Goal: Task Accomplishment & Management: Use online tool/utility

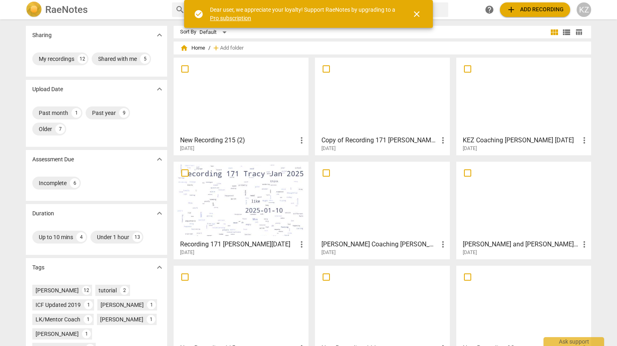
click at [520, 10] on span "add Add recording" at bounding box center [534, 10] width 57 height 10
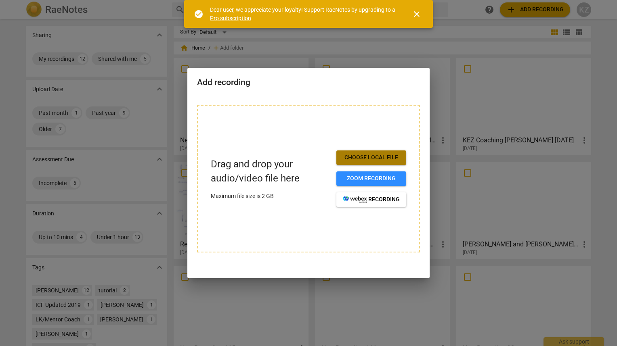
click at [384, 161] on span "Choose local file" at bounding box center [371, 158] width 57 height 8
drag, startPoint x: 273, startPoint y: 135, endPoint x: 263, endPoint y: 133, distance: 10.6
click at [263, 133] on div "Drag and drop your audio/video file here Maximum file size is 2 GB Choose local…" at bounding box center [308, 179] width 223 height 148
click at [373, 159] on span "Choose local file" at bounding box center [371, 158] width 57 height 8
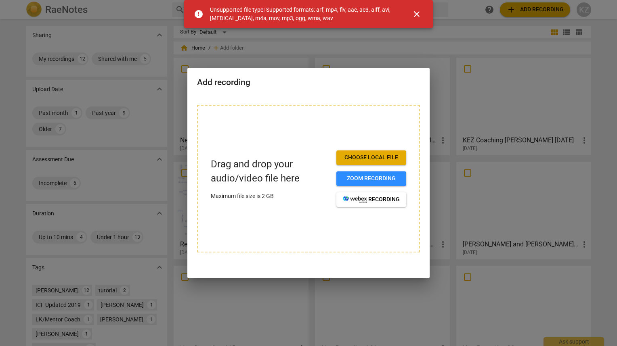
click at [417, 12] on span "close" at bounding box center [417, 14] width 10 height 10
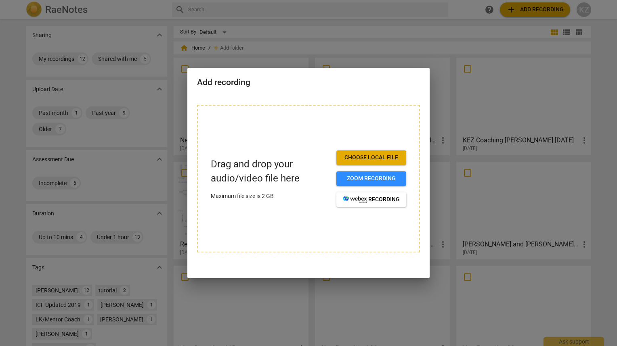
click at [341, 87] on h2 "Add recording" at bounding box center [308, 82] width 223 height 10
click at [379, 159] on span "Choose local file" at bounding box center [371, 158] width 57 height 8
drag, startPoint x: 334, startPoint y: 94, endPoint x: 340, endPoint y: 90, distance: 7.6
click at [335, 94] on div "Add recording" at bounding box center [308, 82] width 242 height 28
click at [357, 159] on span "Choose local file" at bounding box center [371, 158] width 57 height 8
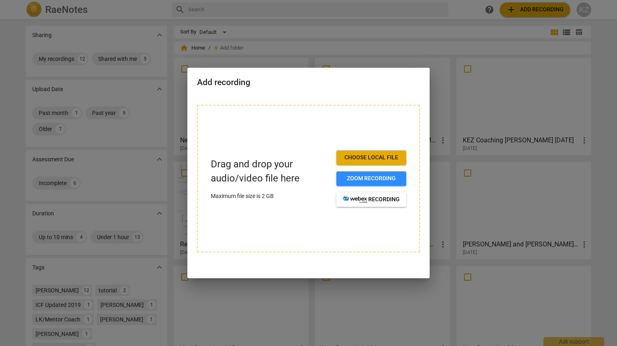
click at [404, 91] on div "Add recording" at bounding box center [308, 82] width 242 height 28
click at [400, 82] on h2 "Add recording" at bounding box center [308, 82] width 223 height 10
drag, startPoint x: 370, startPoint y: 102, endPoint x: 385, endPoint y: 82, distance: 25.7
click at [372, 101] on div "Drag and drop your audio/video file here Maximum file size is 2 GB Choose local…" at bounding box center [308, 183] width 242 height 177
click at [226, 26] on div at bounding box center [308, 173] width 617 height 346
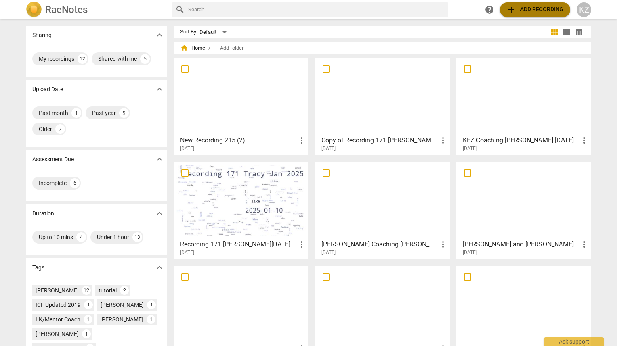
click at [551, 13] on span "add Add recording" at bounding box center [534, 10] width 57 height 10
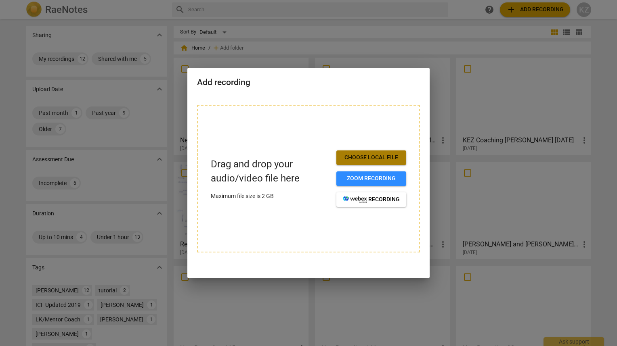
click at [378, 158] on span "Choose local file" at bounding box center [371, 158] width 57 height 8
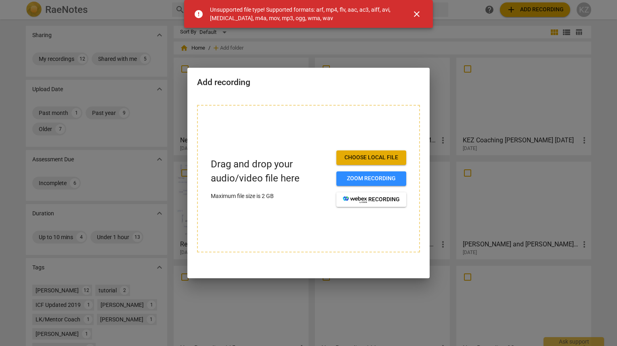
click at [416, 14] on span "close" at bounding box center [417, 14] width 10 height 10
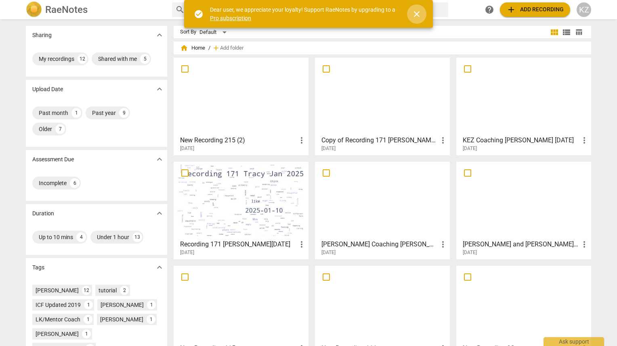
click at [417, 15] on span "close" at bounding box center [417, 14] width 10 height 10
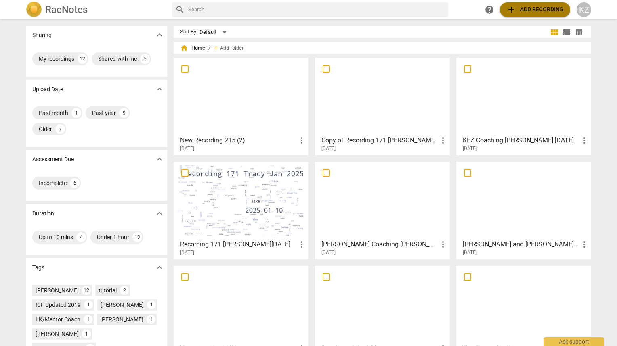
click at [543, 11] on span "add Add recording" at bounding box center [534, 10] width 57 height 10
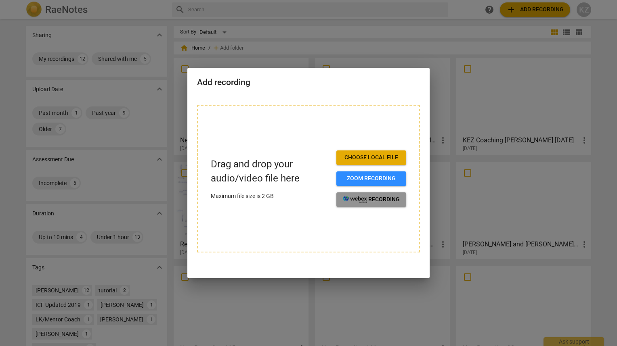
click at [367, 201] on span "recording" at bounding box center [371, 200] width 57 height 8
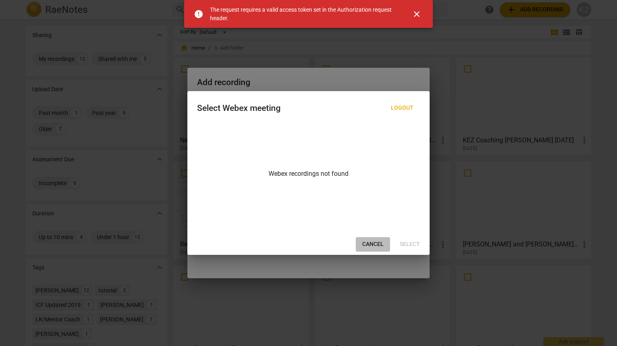
click at [370, 246] on span "Cancel" at bounding box center [372, 245] width 21 height 8
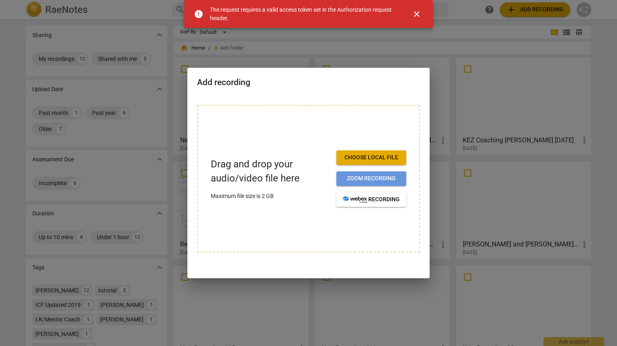
click at [364, 180] on span "Zoom recording" at bounding box center [371, 179] width 57 height 8
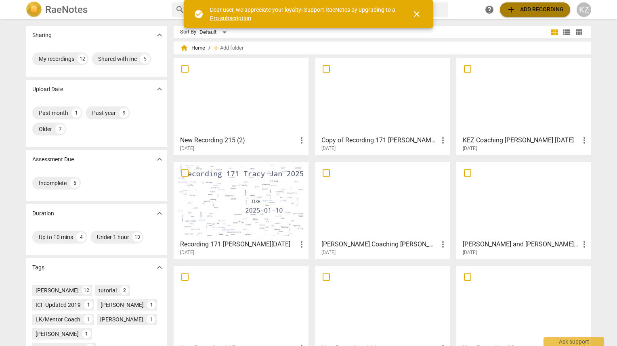
click at [536, 9] on span "add Add recording" at bounding box center [534, 10] width 57 height 10
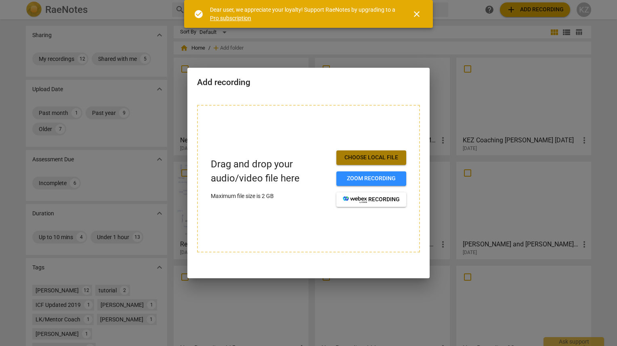
click at [381, 160] on span "Choose local file" at bounding box center [371, 158] width 57 height 8
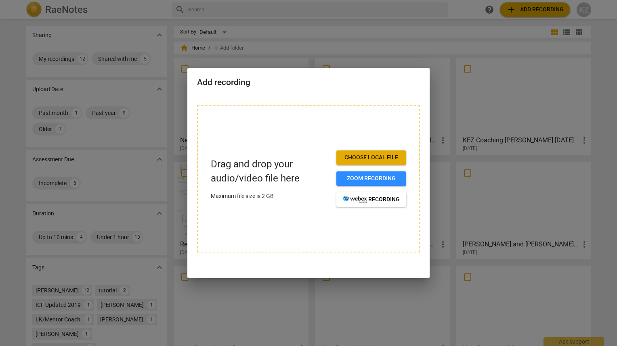
click at [405, 74] on div "Add recording" at bounding box center [308, 82] width 242 height 28
click at [376, 159] on span "Choose local file" at bounding box center [371, 158] width 57 height 8
click at [397, 109] on div "Drag and drop your audio/video file here Maximum file size is 2 GB Choose local…" at bounding box center [308, 179] width 223 height 148
click at [367, 155] on span "Choose local file" at bounding box center [371, 158] width 57 height 8
click at [385, 101] on div "Drag and drop your audio/video file here Maximum file size is 2 GB Choose local…" at bounding box center [308, 183] width 242 height 177
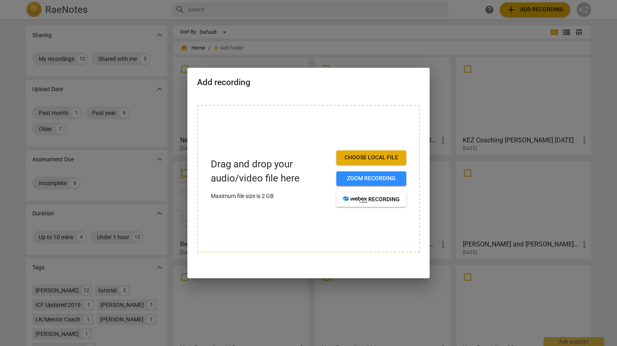
drag, startPoint x: 444, startPoint y: 72, endPoint x: 422, endPoint y: 33, distance: 45.0
click at [444, 70] on div at bounding box center [308, 173] width 617 height 346
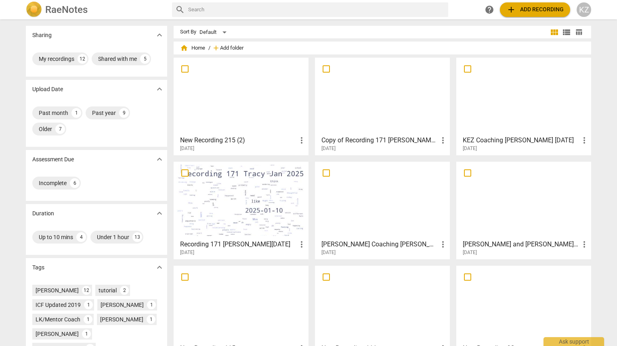
click at [238, 48] on span "Add folder" at bounding box center [231, 48] width 23 height 6
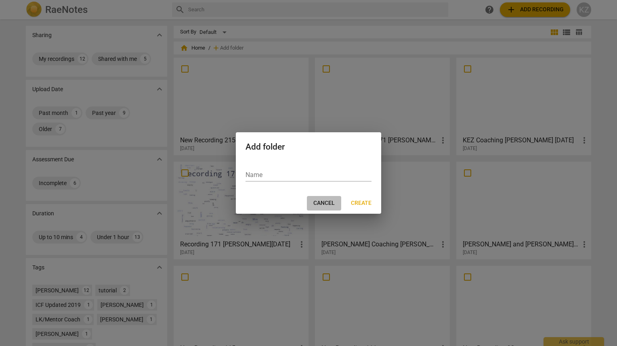
click at [331, 204] on span "Cancel" at bounding box center [323, 203] width 21 height 8
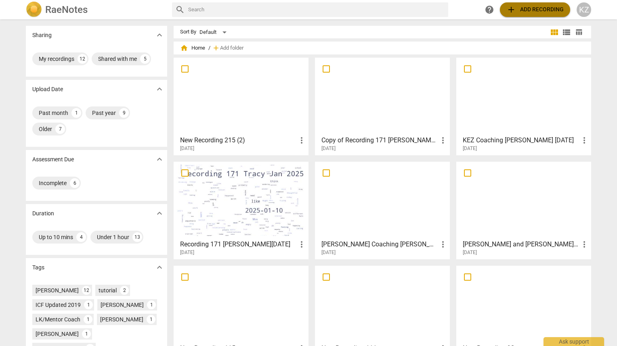
click at [532, 10] on span "add Add recording" at bounding box center [534, 10] width 57 height 10
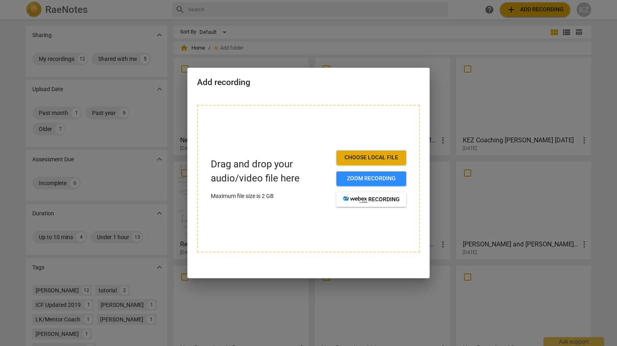
click at [379, 159] on span "Choose local file" at bounding box center [371, 158] width 57 height 8
click at [384, 156] on span "Choose local file" at bounding box center [371, 158] width 57 height 8
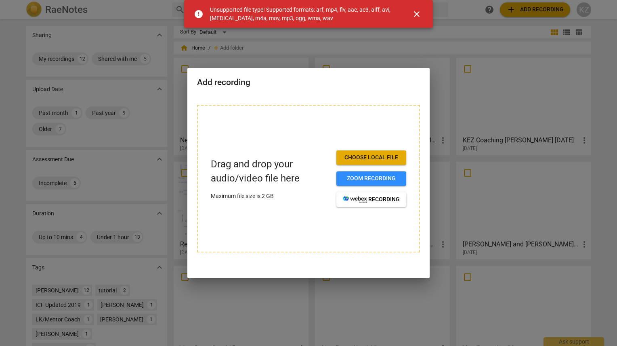
click at [418, 16] on span "close" at bounding box center [417, 14] width 10 height 10
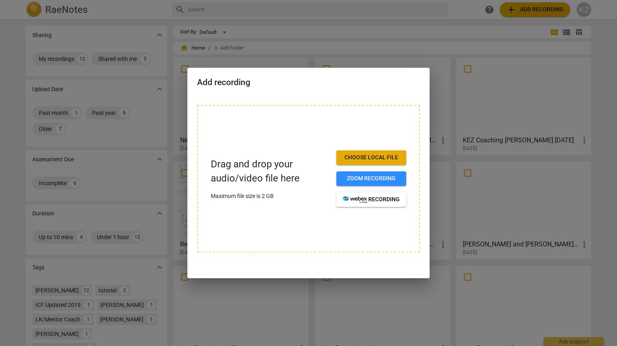
click at [412, 89] on div "Add recording" at bounding box center [308, 82] width 242 height 28
click at [439, 35] on div at bounding box center [308, 173] width 617 height 346
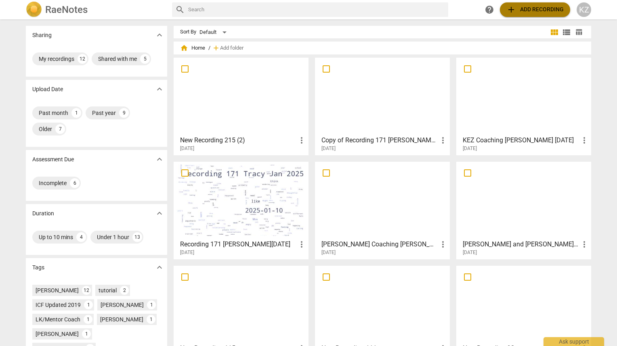
click at [528, 11] on span "add Add recording" at bounding box center [534, 10] width 57 height 10
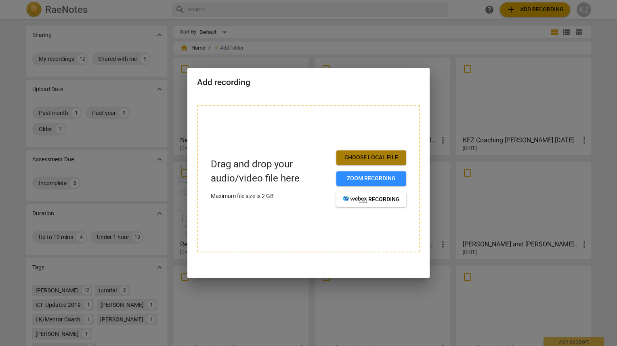
click at [395, 157] on span "Choose local file" at bounding box center [371, 158] width 57 height 8
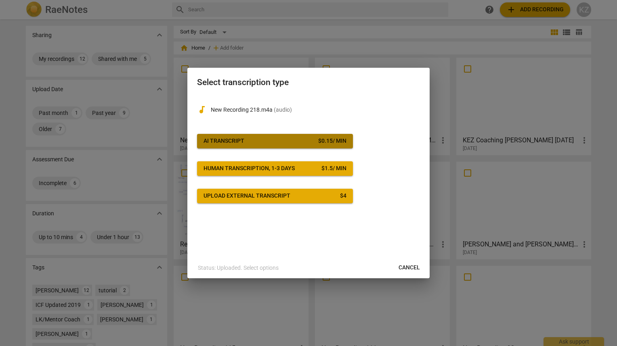
click at [275, 139] on span "AI Transcript $ 0.15 / min" at bounding box center [274, 141] width 143 height 8
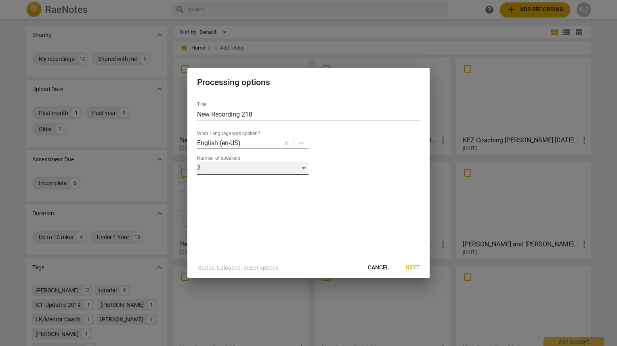
click at [303, 168] on div "2" at bounding box center [252, 168] width 111 height 13
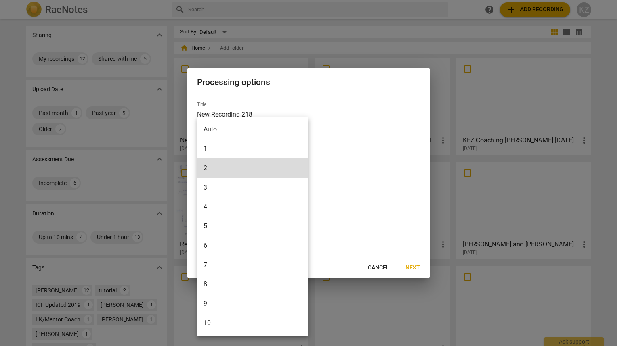
click at [411, 268] on div at bounding box center [308, 173] width 617 height 346
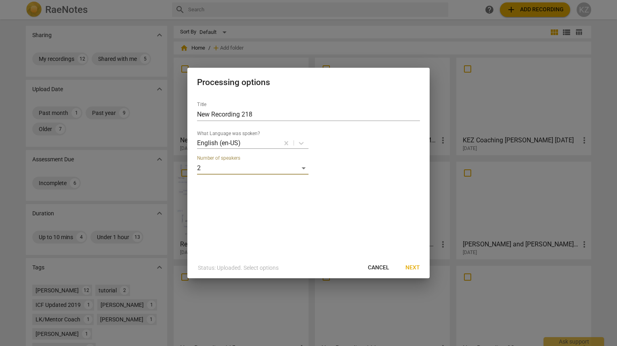
click at [414, 267] on span "Next" at bounding box center [412, 268] width 15 height 8
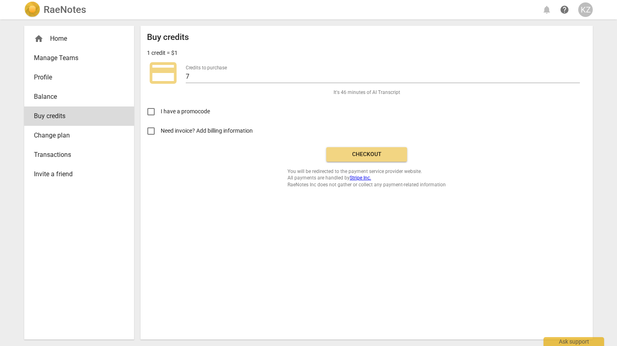
click at [363, 155] on span "Checkout" at bounding box center [367, 155] width 68 height 8
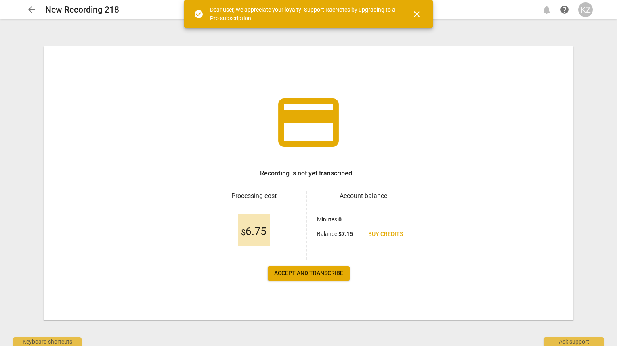
click at [301, 274] on span "Accept and transcribe" at bounding box center [308, 274] width 69 height 8
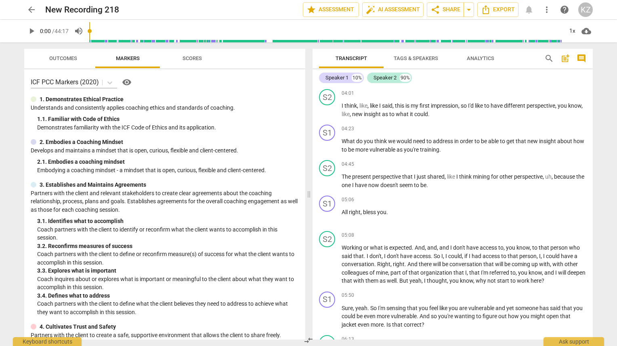
scroll to position [512, 0]
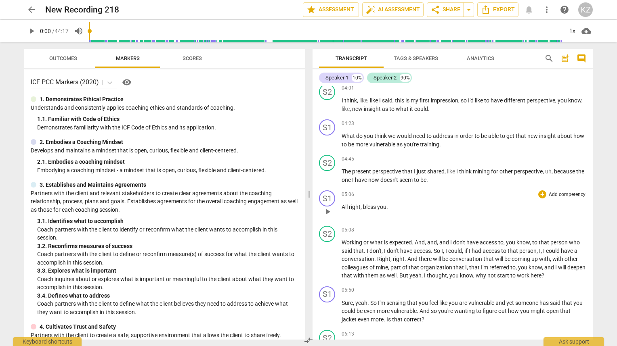
click at [394, 203] on p "All right , bless you ." at bounding box center [463, 207] width 245 height 8
click at [385, 204] on span "you" at bounding box center [381, 207] width 9 height 6
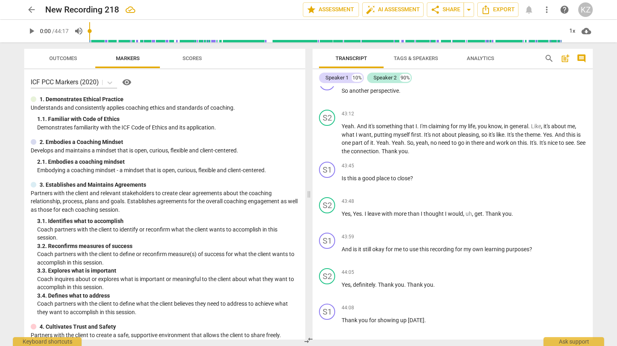
scroll to position [3893, 0]
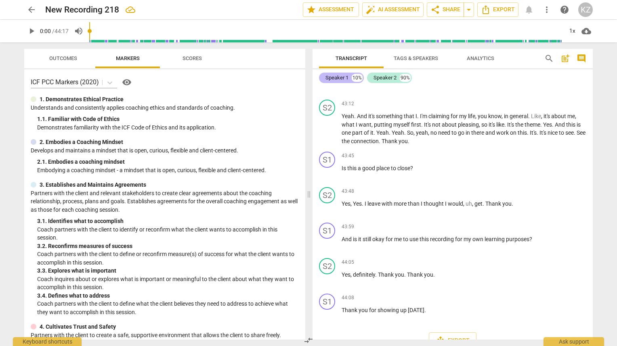
click at [333, 78] on div "Speaker 1" at bounding box center [336, 78] width 23 height 8
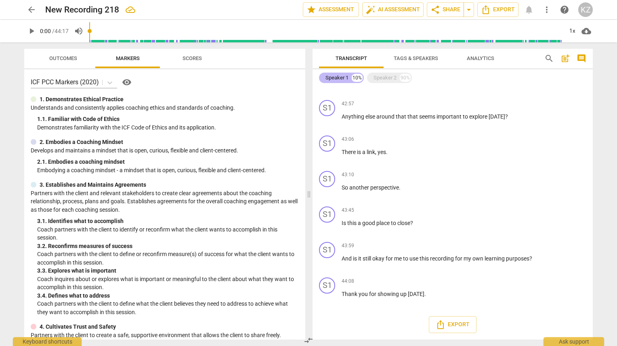
scroll to position [1353, 0]
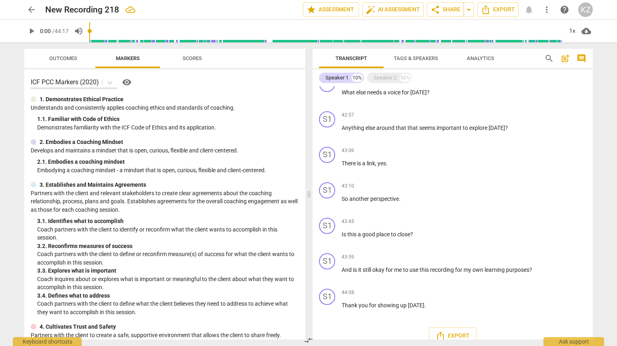
drag, startPoint x: 588, startPoint y: 312, endPoint x: 595, endPoint y: 184, distance: 128.2
click at [595, 184] on div "Transcript Tags & Speakers Analytics search post_add comment Speaker 1 10% Spea…" at bounding box center [454, 194] width 290 height 304
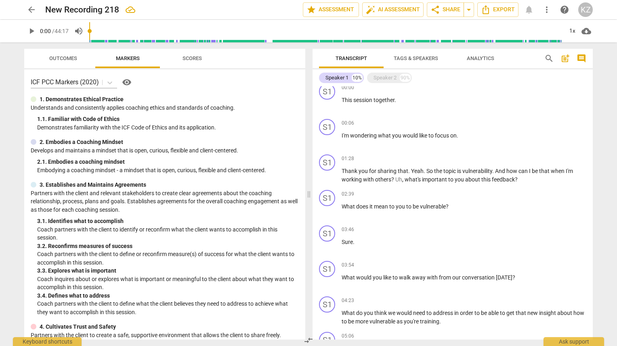
scroll to position [0, 0]
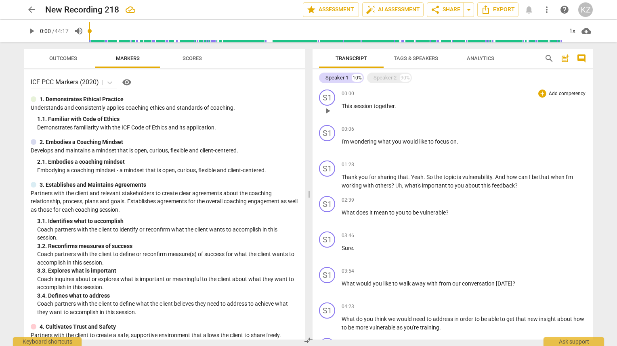
drag, startPoint x: 338, startPoint y: 78, endPoint x: 516, endPoint y: 109, distance: 180.2
click at [516, 109] on p "This session together ." at bounding box center [463, 106] width 245 height 8
click at [411, 59] on span "Tags & Speakers" at bounding box center [416, 58] width 44 height 6
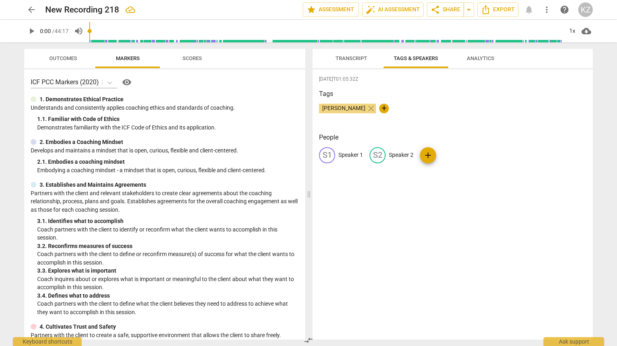
click at [326, 156] on div "S1" at bounding box center [327, 155] width 16 height 16
type input "Coach"
click at [443, 155] on p "Speaker 2" at bounding box center [453, 155] width 25 height 8
type input "Client"
click at [481, 115] on div "[PERSON_NAME] close +" at bounding box center [452, 112] width 267 height 16
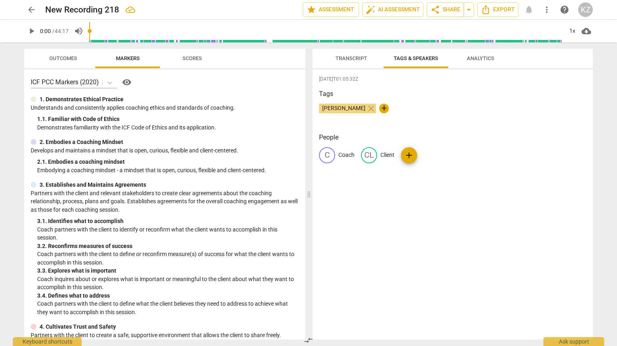
click at [566, 168] on div "C Coach CL Client add" at bounding box center [452, 158] width 267 height 23
click at [483, 61] on span "Analytics" at bounding box center [480, 58] width 27 height 6
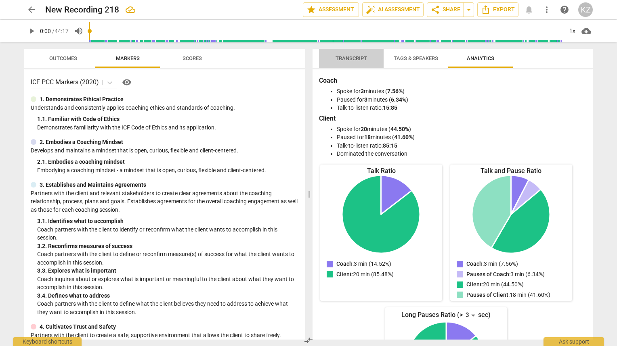
click at [348, 57] on span "Transcript" at bounding box center [350, 58] width 31 height 6
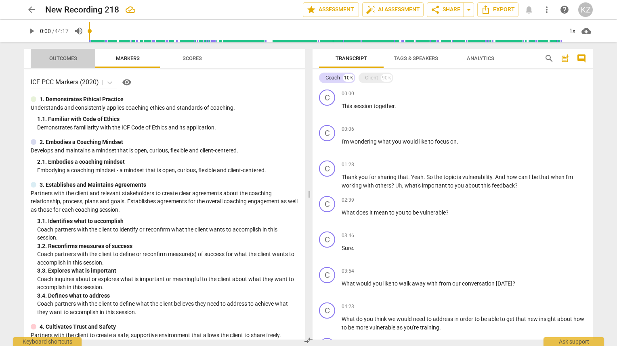
click at [58, 61] on span "Outcomes" at bounding box center [63, 58] width 28 height 6
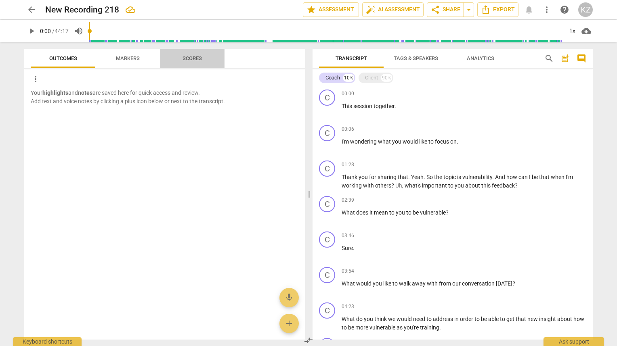
click at [192, 60] on span "Scores" at bounding box center [191, 58] width 19 height 6
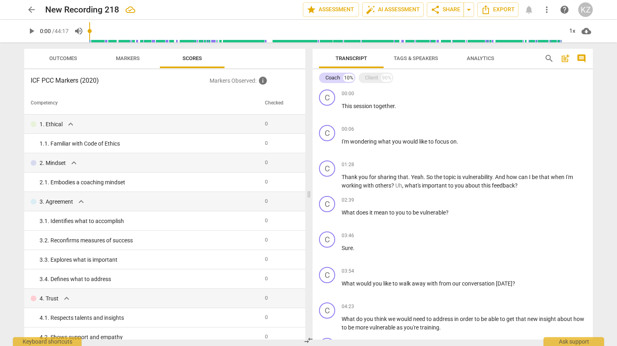
drag, startPoint x: 593, startPoint y: 116, endPoint x: 591, endPoint y: 126, distance: 10.7
click at [591, 126] on div "Transcript Tags & Speakers Analytics search post_add comment Coach 10% Client 9…" at bounding box center [454, 194] width 290 height 304
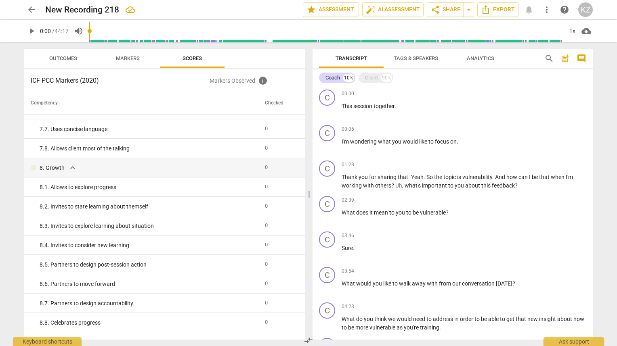
scroll to position [685, 0]
